Goal: Check status

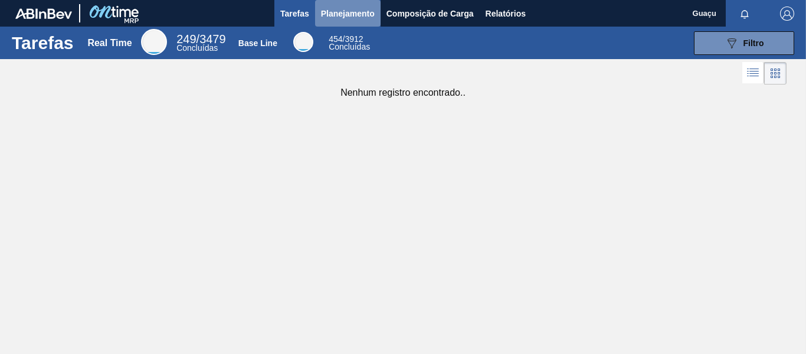
click at [343, 9] on span "Planejamento" at bounding box center [348, 13] width 54 height 14
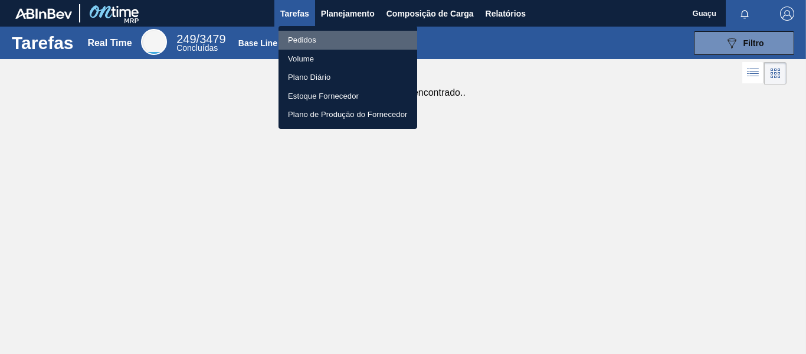
click at [313, 35] on li "Pedidos" at bounding box center [348, 40] width 139 height 19
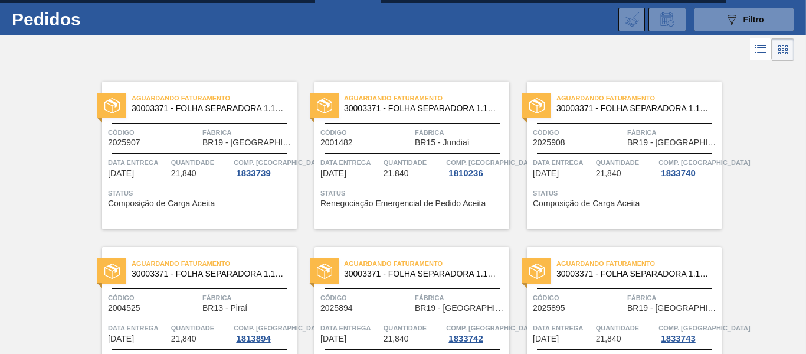
scroll to position [47, 0]
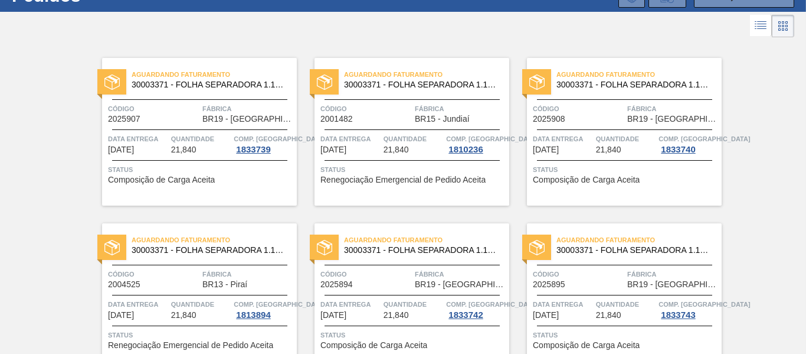
click at [190, 299] on span "Quantidade" at bounding box center [201, 304] width 60 height 12
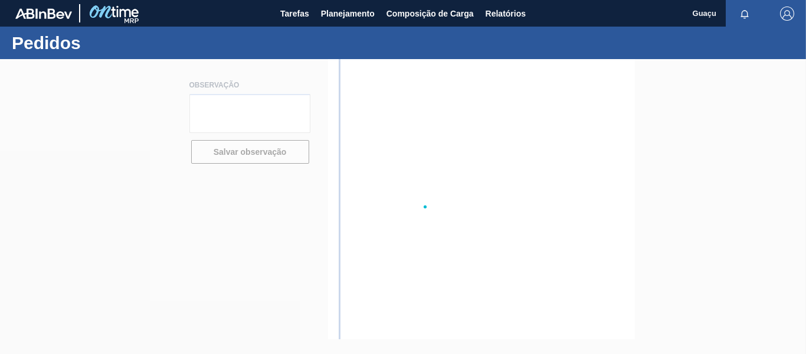
click at [190, 299] on div at bounding box center [403, 206] width 806 height 295
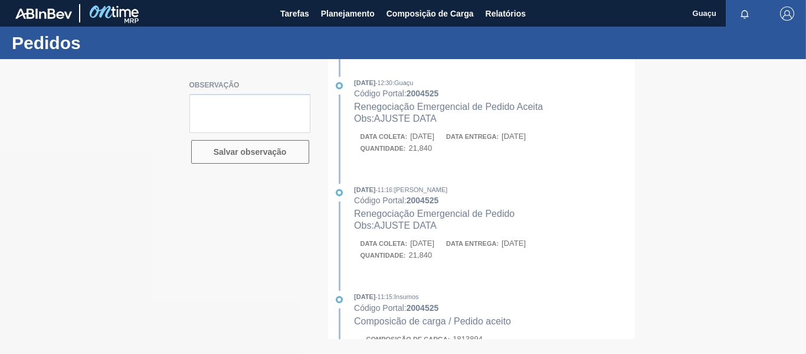
click at [120, 322] on div at bounding box center [403, 206] width 806 height 295
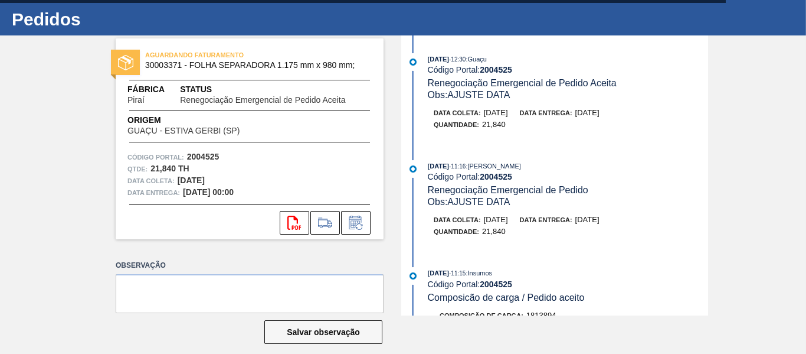
scroll to position [36, 0]
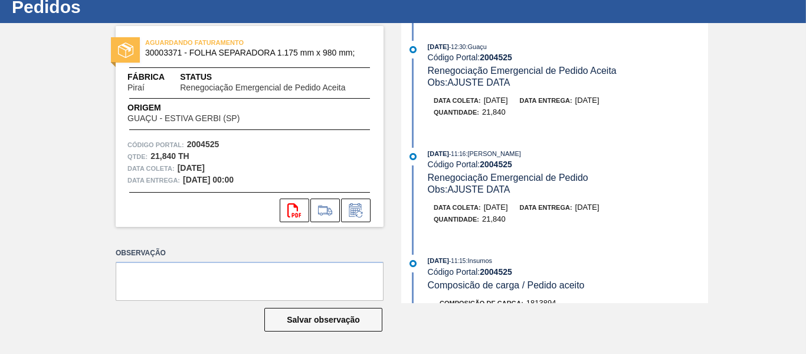
click at [657, 242] on div "[DATE] 12:30 : Guaçu Código Portal: 2004525 Renegociação Emergencial de Pedido …" at bounding box center [556, 163] width 304 height 280
click at [603, 239] on div "[DATE] 12:30 : Guaçu Código Portal: 2004525 Renegociação Emergencial de Pedido …" at bounding box center [556, 163] width 304 height 280
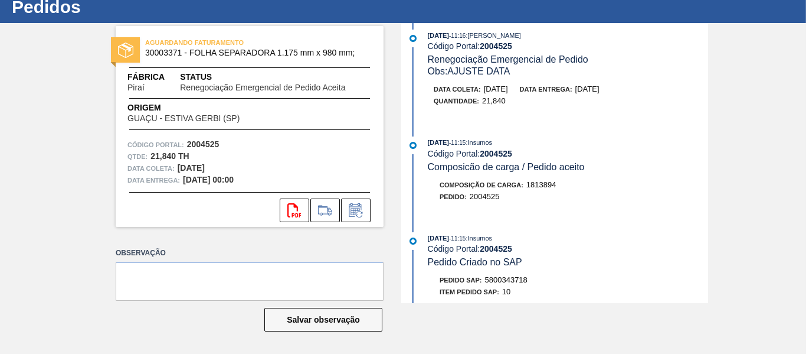
scroll to position [142, 0]
